Goal: Transaction & Acquisition: Purchase product/service

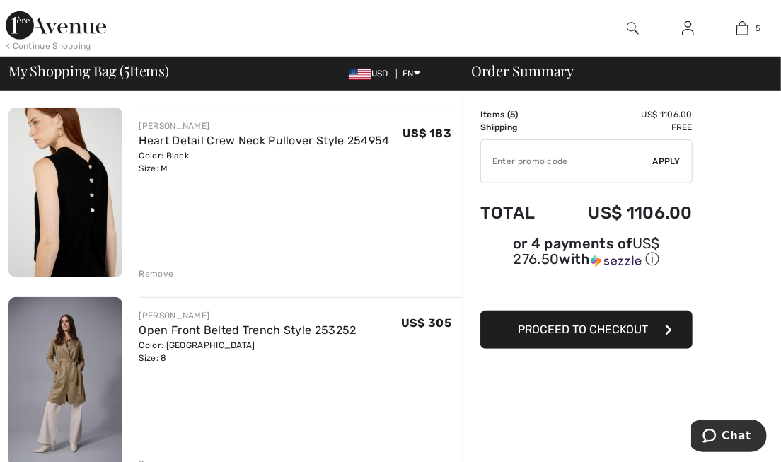
scroll to position [495, 0]
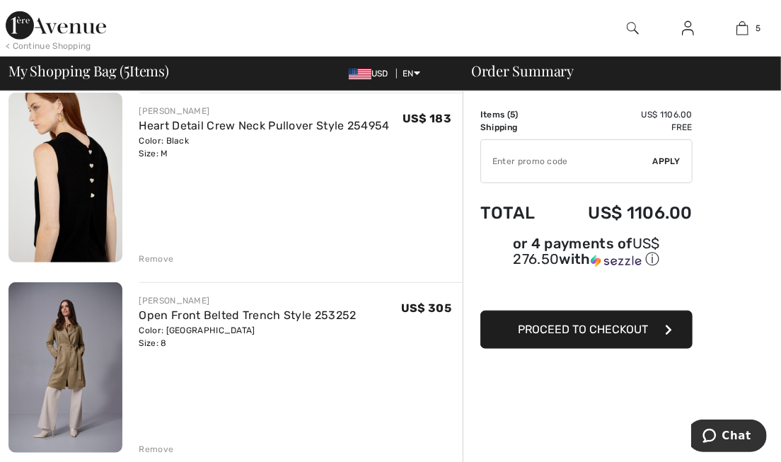
click at [161, 259] on div "Remove" at bounding box center [156, 258] width 35 height 13
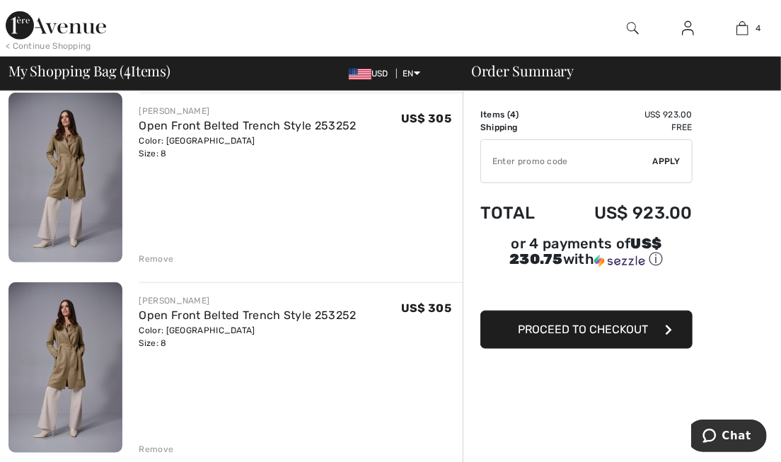
click at [148, 445] on div "Remove" at bounding box center [156, 449] width 35 height 13
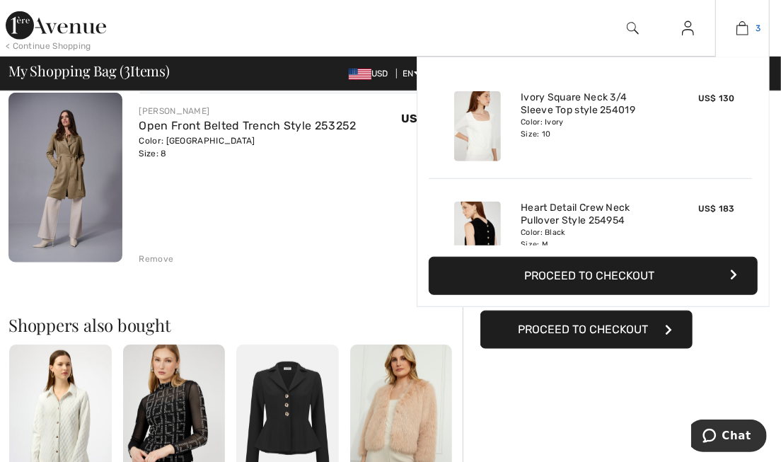
click at [744, 33] on img at bounding box center [742, 28] width 12 height 17
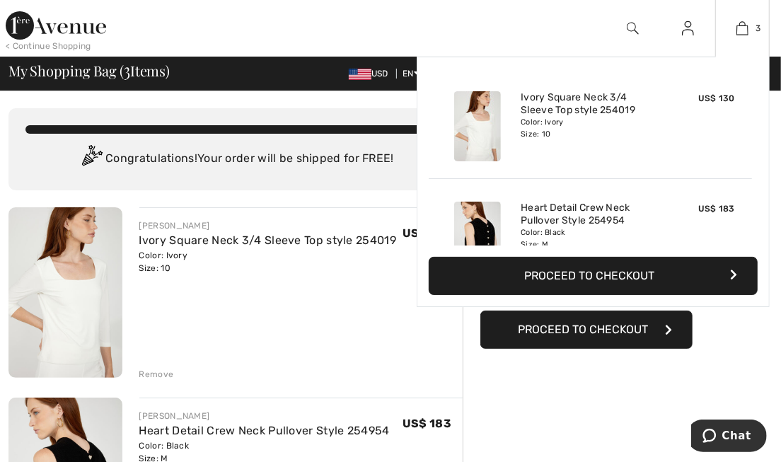
drag, startPoint x: 677, startPoint y: 266, endPoint x: 618, endPoint y: 273, distance: 59.1
click at [619, 273] on button "Proceed to Checkout" at bounding box center [592, 276] width 329 height 38
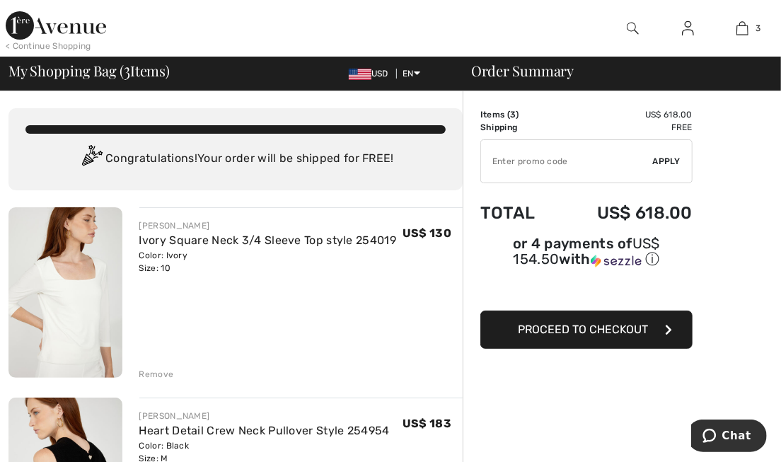
click at [580, 328] on span "Proceed to Checkout" at bounding box center [583, 328] width 130 height 13
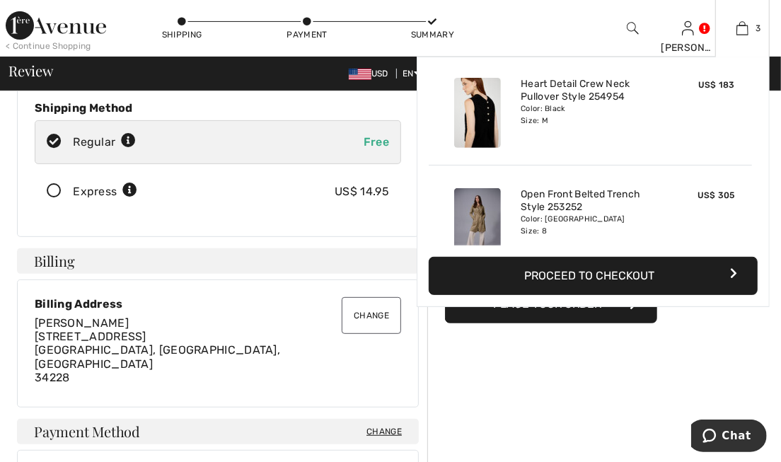
scroll to position [153, 0]
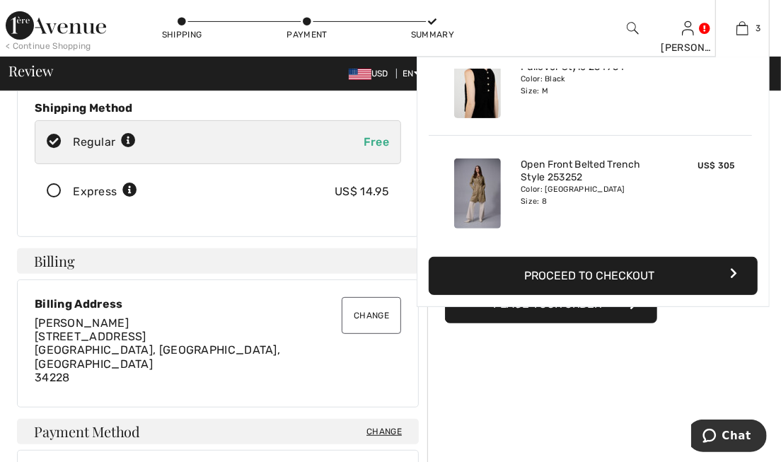
click at [580, 271] on button "Proceed to Checkout" at bounding box center [592, 276] width 329 height 38
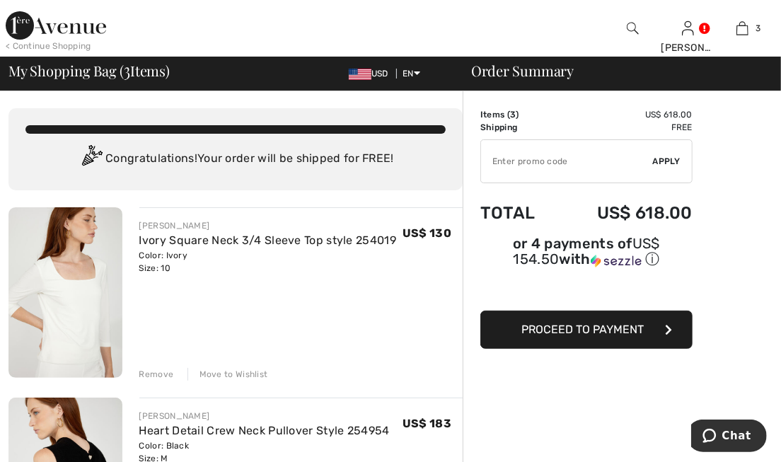
click at [626, 327] on span "Proceed to Payment" at bounding box center [583, 328] width 122 height 13
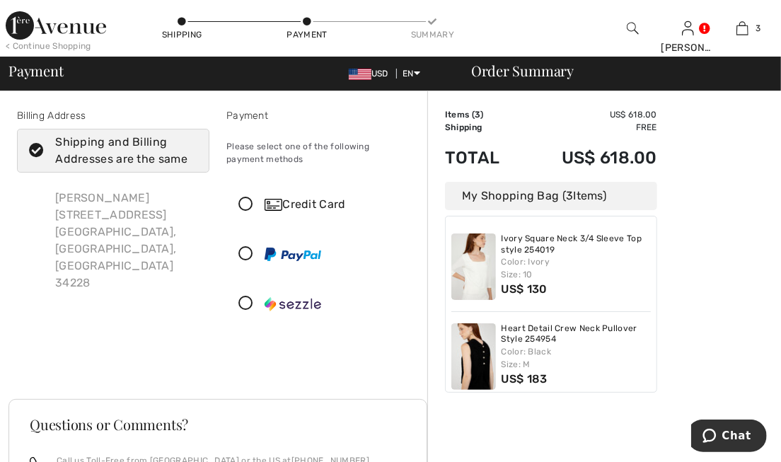
click at [247, 207] on icon at bounding box center [245, 204] width 37 height 15
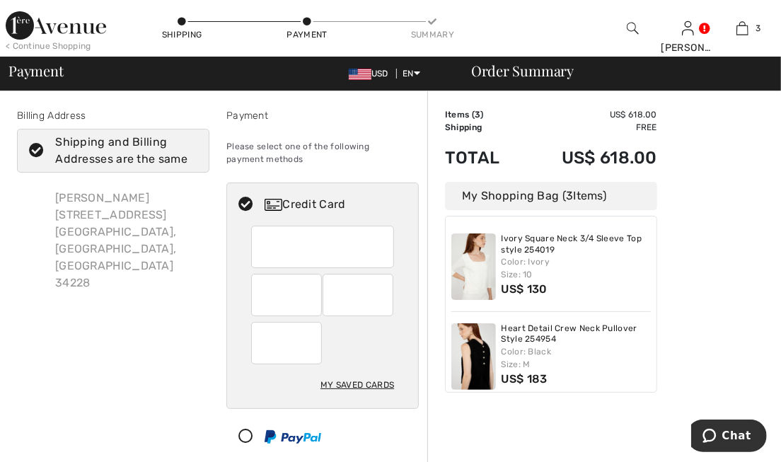
drag, startPoint x: 136, startPoint y: 324, endPoint x: 64, endPoint y: 308, distance: 74.6
click at [64, 308] on div "Billing Address Shipping and Billing Addresses are the same Carol English 675 L…" at bounding box center [112, 310] width 209 height 405
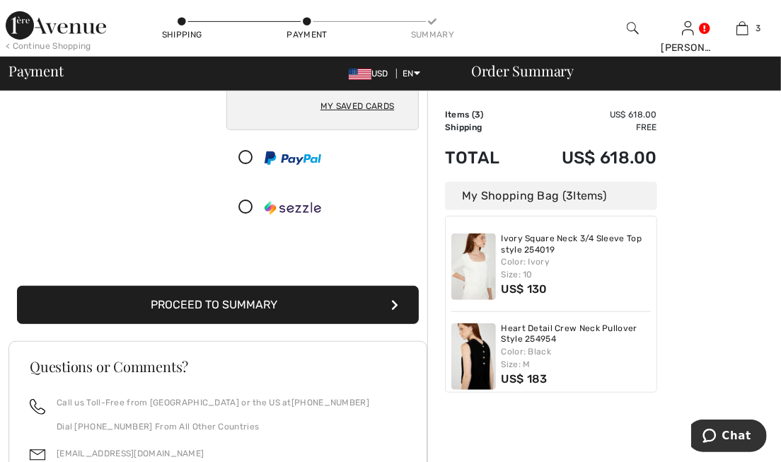
scroll to position [283, 0]
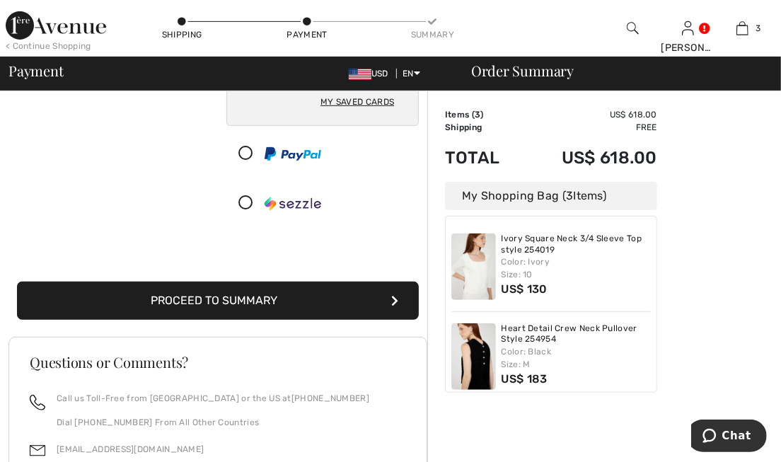
drag, startPoint x: 228, startPoint y: 301, endPoint x: 197, endPoint y: 301, distance: 31.1
click at [197, 301] on button "Proceed to Summary" at bounding box center [218, 300] width 402 height 38
click at [398, 300] on icon "submit" at bounding box center [394, 300] width 7 height 11
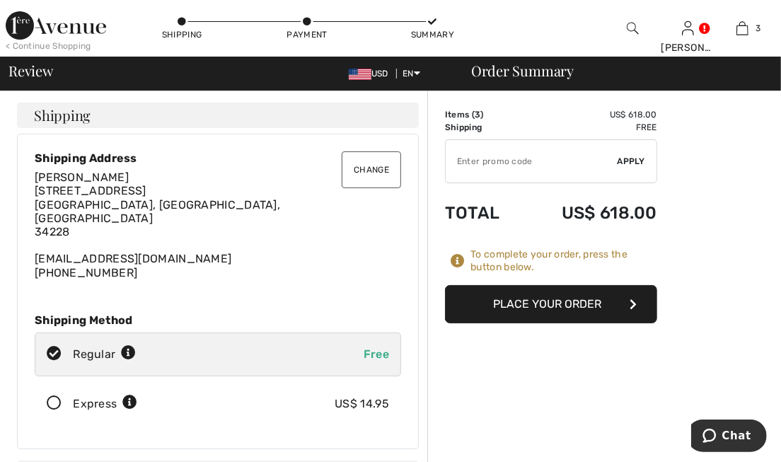
click at [585, 307] on button "Place Your Order" at bounding box center [551, 304] width 212 height 38
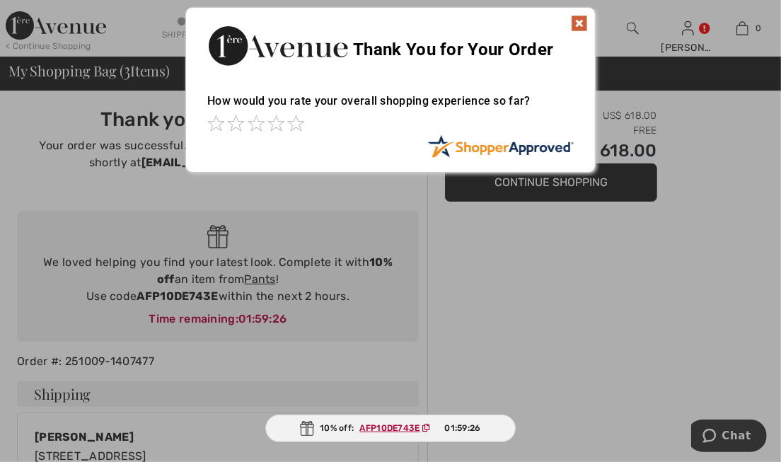
click at [581, 18] on img at bounding box center [579, 23] width 17 height 17
